Goal: Transaction & Acquisition: Purchase product/service

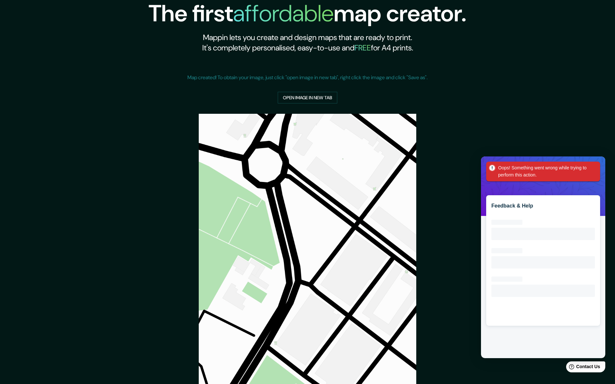
click at [598, 167] on div "Oops! Something went wrong while trying to perform this action." at bounding box center [543, 172] width 114 height 20
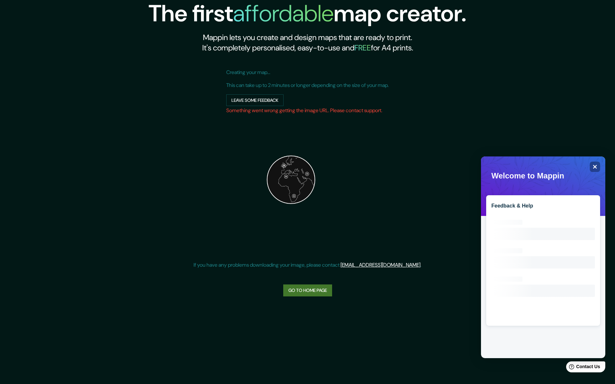
click at [316, 290] on link "Go to home page" at bounding box center [307, 291] width 49 height 12
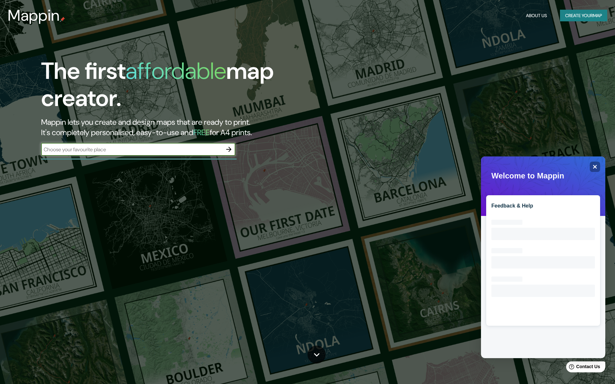
paste input "[URL][DOMAIN_NAME][GEOGRAPHIC_DATA]"
type input "[URL][DOMAIN_NAME][GEOGRAPHIC_DATA]"
click at [594, 166] on icon "Close" at bounding box center [594, 166] width 5 height 5
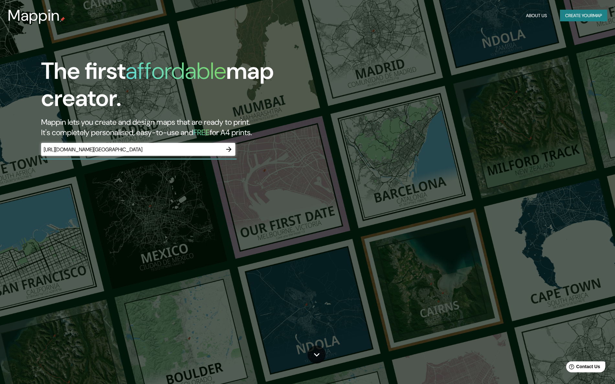
click at [573, 10] on button "Create your map" at bounding box center [583, 16] width 47 height 12
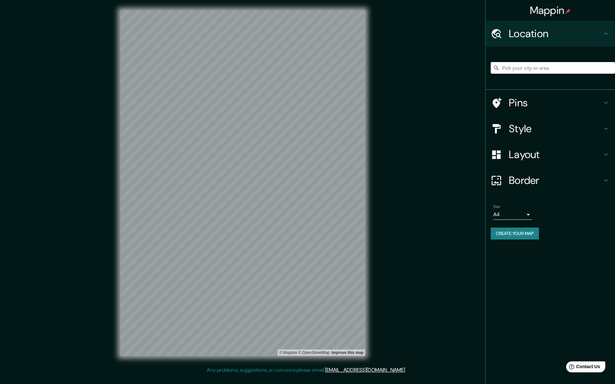
click at [523, 70] on input "Pick your city or area" at bounding box center [552, 68] width 124 height 12
paste input "[URL][DOMAIN_NAME][GEOGRAPHIC_DATA]"
click at [520, 66] on input "[URL][DOMAIN_NAME][GEOGRAPHIC_DATA]" at bounding box center [552, 68] width 124 height 12
paste input "[STREET_ADDRESS][DEMOGRAPHIC_DATA][PERSON_NAME]"
click at [523, 124] on h4 "Style" at bounding box center [555, 128] width 93 height 13
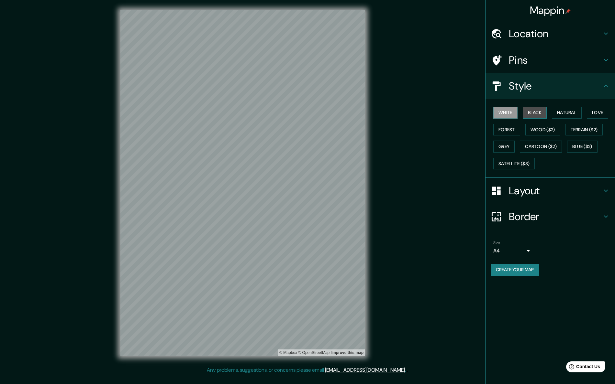
click at [536, 114] on button "Black" at bounding box center [534, 113] width 24 height 12
click at [560, 113] on button "Natural" at bounding box center [567, 113] width 30 height 12
click at [596, 111] on button "Love" at bounding box center [596, 113] width 21 height 12
click at [494, 136] on div "White Black Natural Love Forest Wood ($2) Terrain ($2) Grey Cartoon ($2) Blue (…" at bounding box center [552, 138] width 124 height 68
click at [502, 130] on button "Forest" at bounding box center [506, 130] width 27 height 12
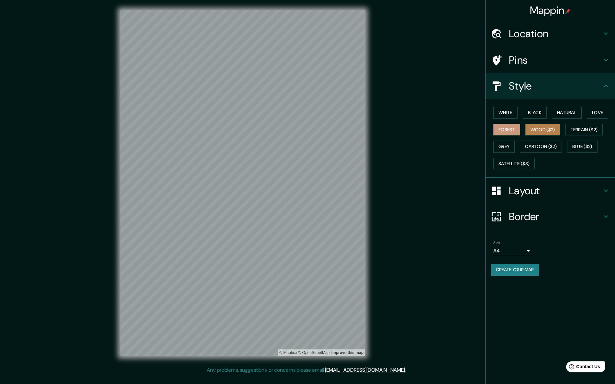
click at [536, 128] on button "Wood ($2)" at bounding box center [542, 130] width 35 height 12
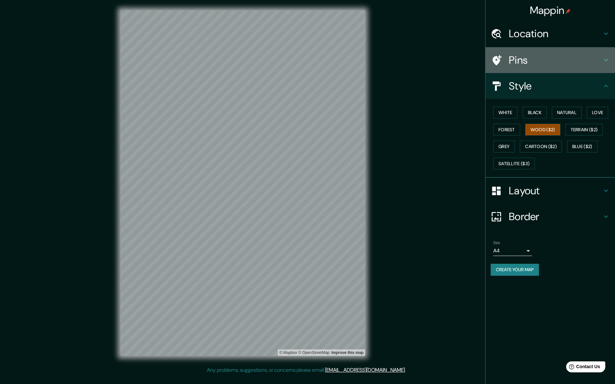
click at [533, 49] on div "Pins" at bounding box center [549, 60] width 129 height 26
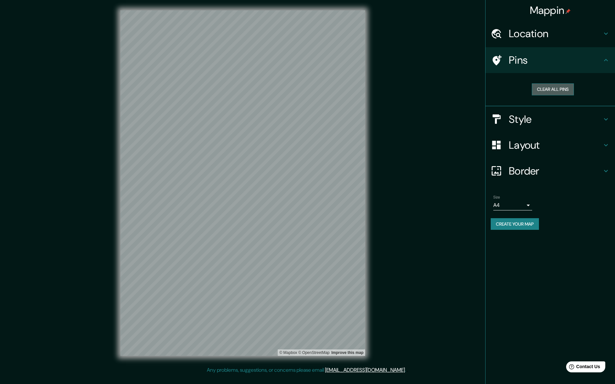
click at [563, 92] on button "Clear all pins" at bounding box center [552, 89] width 42 height 12
click at [541, 40] on h4 "Location" at bounding box center [555, 33] width 93 height 13
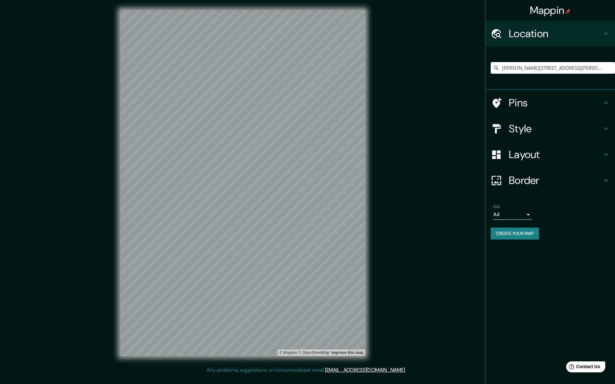
click at [525, 62] on div "[PERSON_NAME][STREET_ADDRESS][PERSON_NAME][PERSON_NAME] [PERSON_NAME][STREET_AD…" at bounding box center [552, 68] width 124 height 32
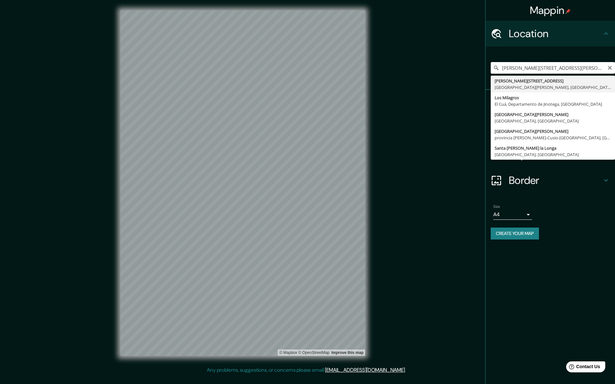
click at [524, 67] on input "[PERSON_NAME][STREET_ADDRESS][PERSON_NAME][PERSON_NAME]" at bounding box center [552, 68] width 124 height 12
paste input ". [PERSON_NAME] de los Milagros, [GEOGRAPHIC_DATA][PERSON_NAME], [GEOGRAPHIC_DA…"
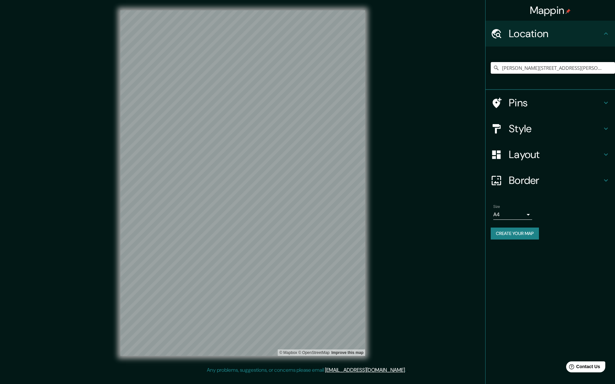
type input "[PERSON_NAME][STREET_ADDRESS][PERSON_NAME][PERSON_NAME]"
